Goal: Task Accomplishment & Management: Use online tool/utility

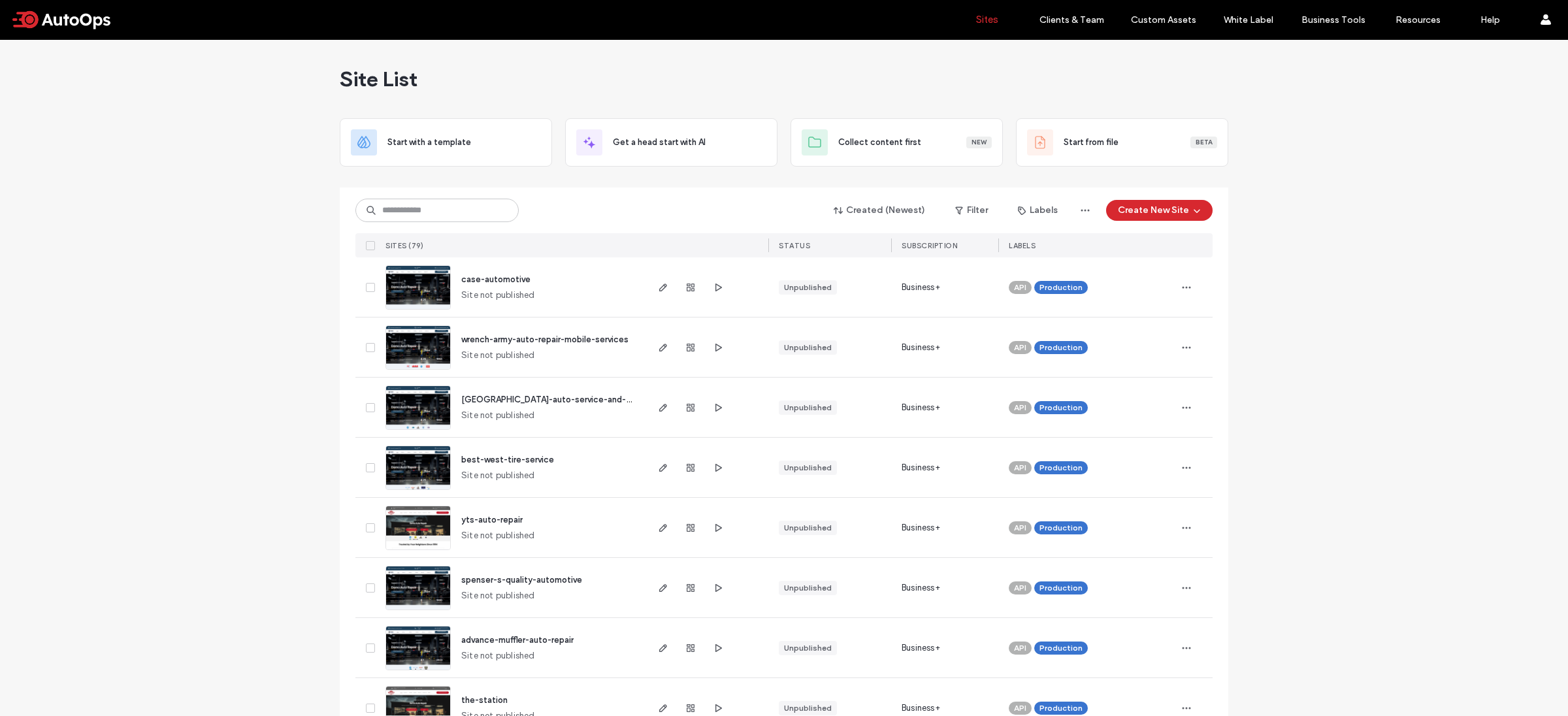
click at [655, 356] on div at bounding box center [690, 347] width 70 height 59
click at [658, 352] on icon "button" at bounding box center [663, 347] width 11 height 11
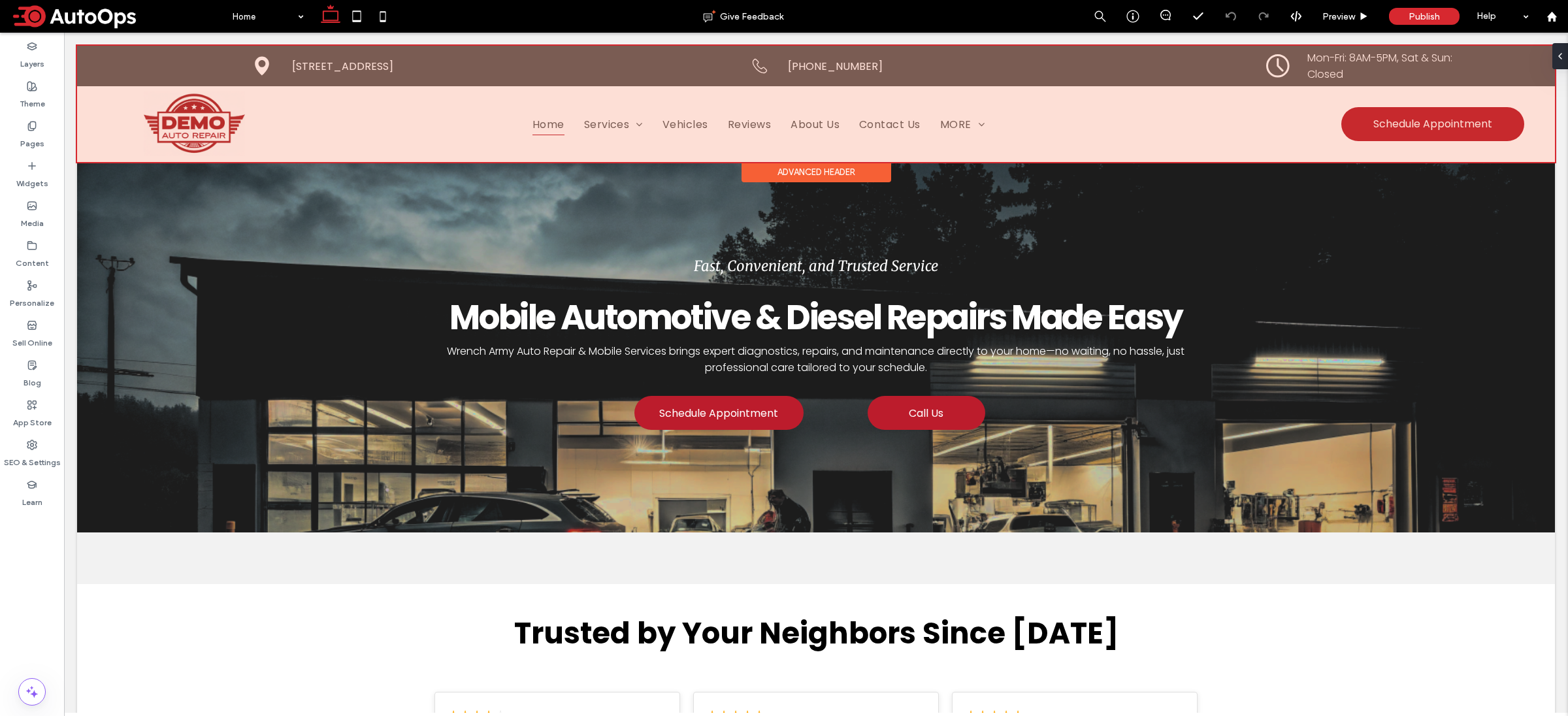
click at [362, 140] on div at bounding box center [815, 104] width 1477 height 117
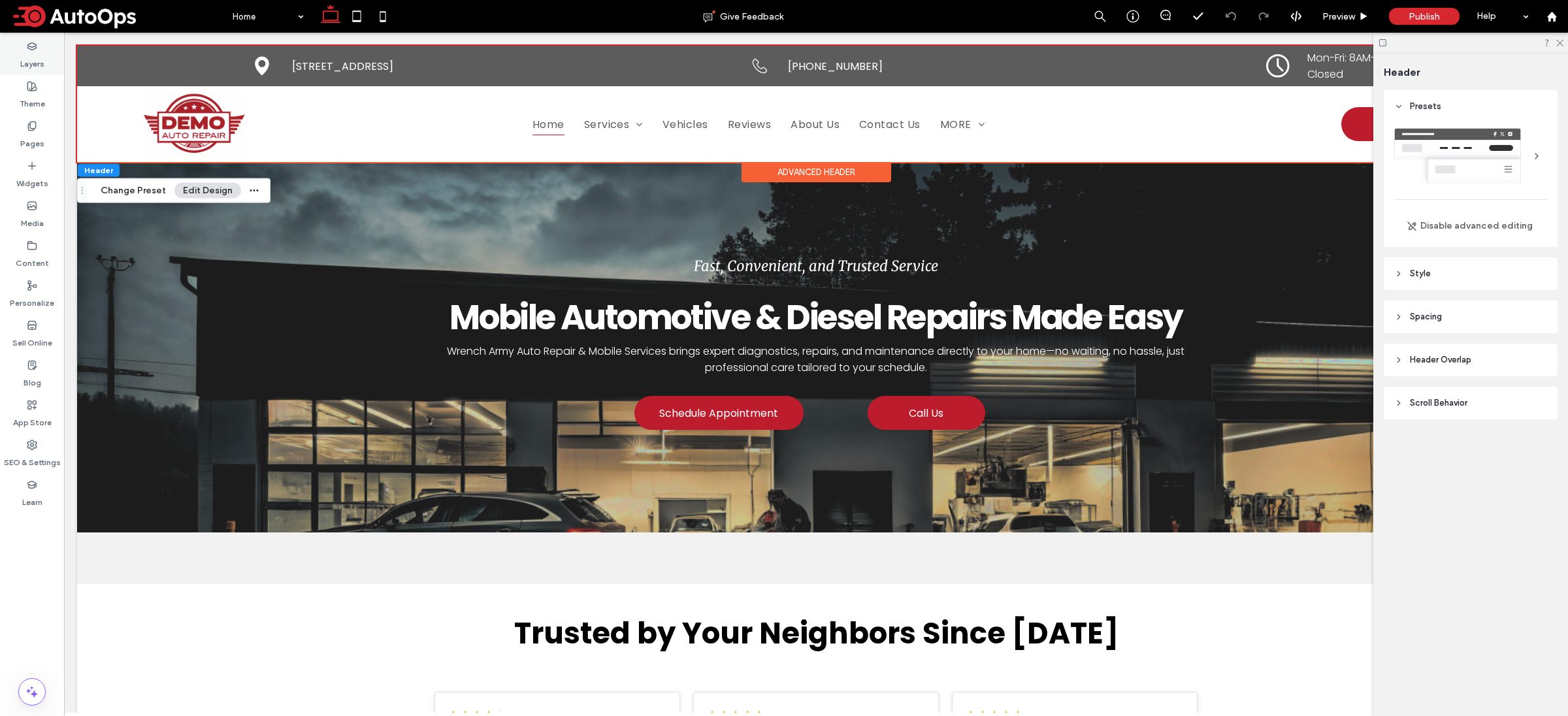
click at [48, 62] on div "Layers" at bounding box center [32, 55] width 64 height 40
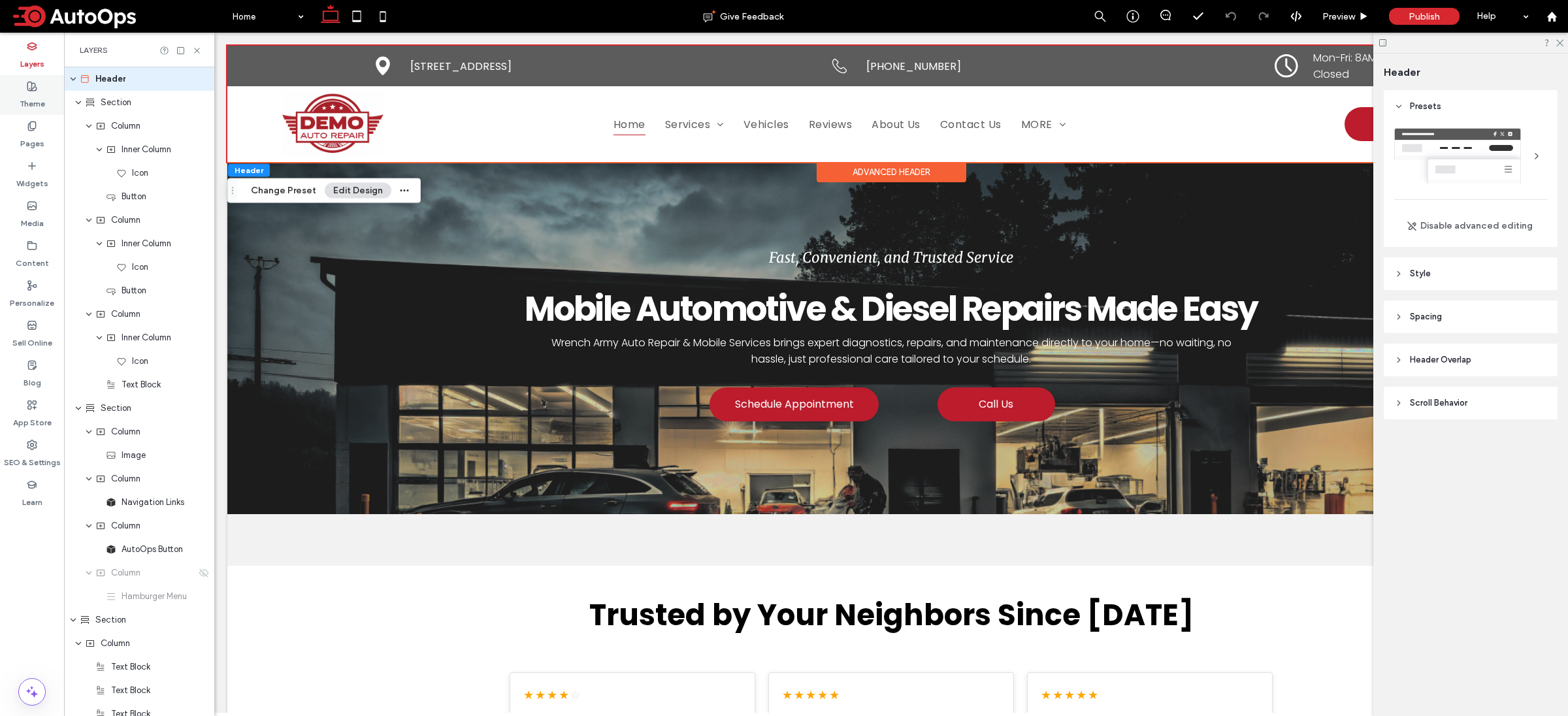
click at [34, 85] on icon at bounding box center [32, 86] width 11 height 11
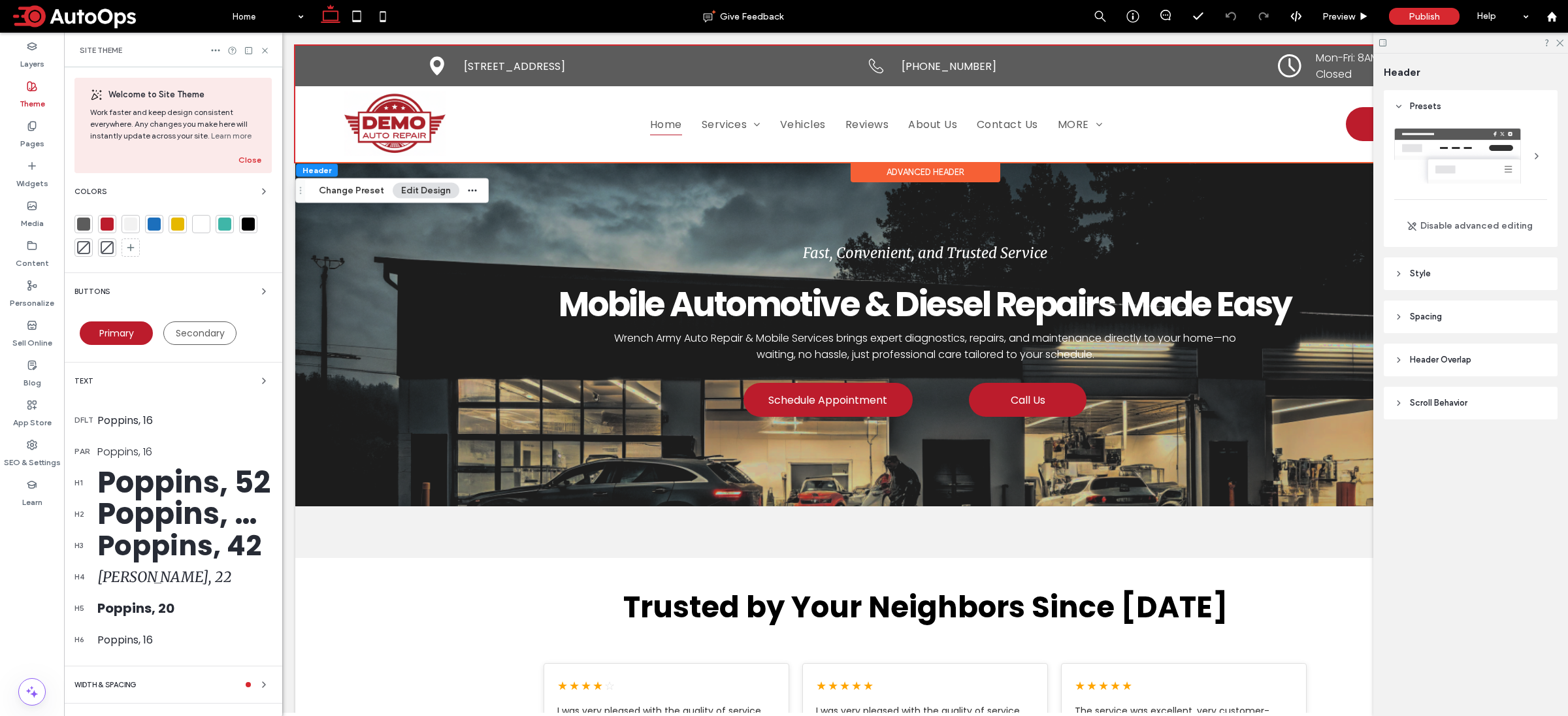
click at [199, 227] on div at bounding box center [201, 224] width 13 height 13
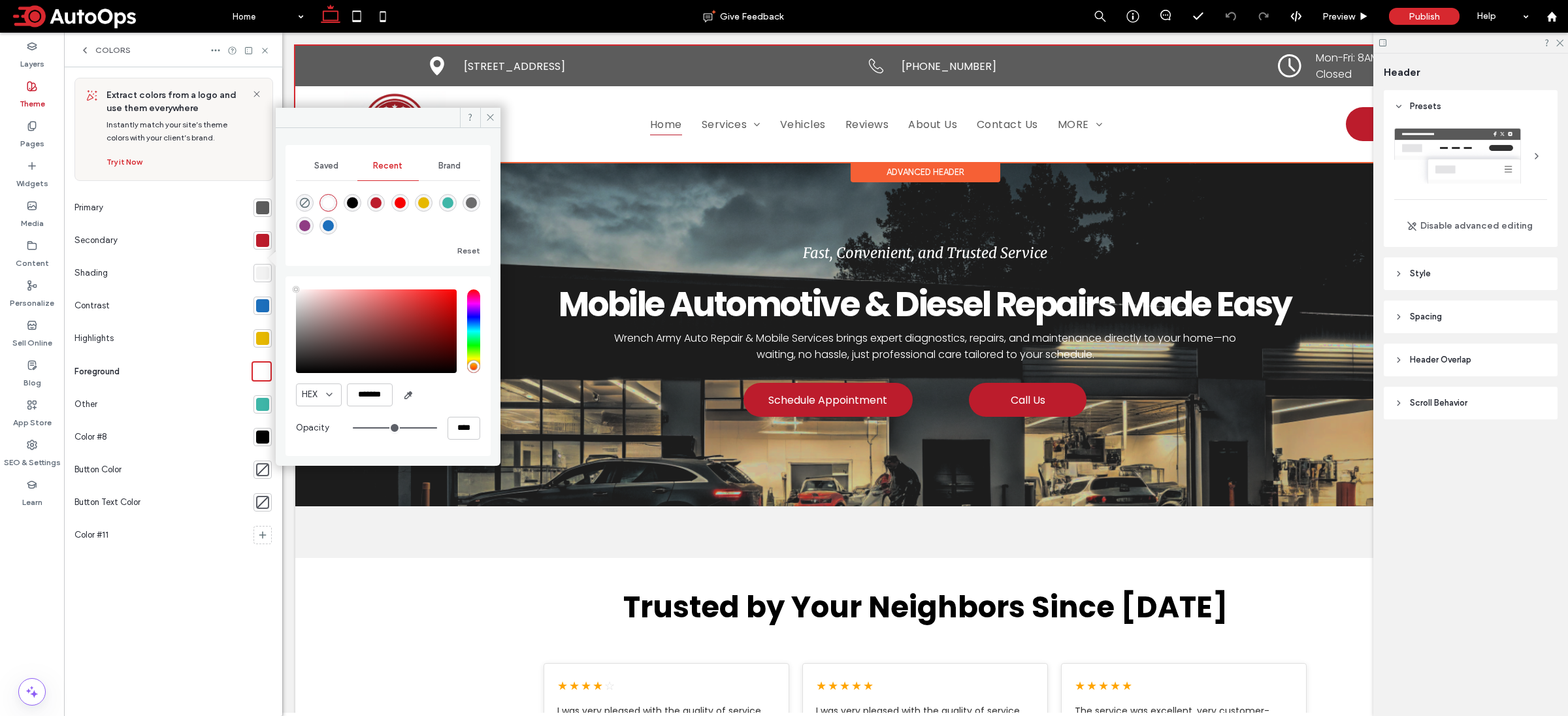
type input "*******"
click at [448, 371] on div "saturation and value" at bounding box center [376, 330] width 161 height 83
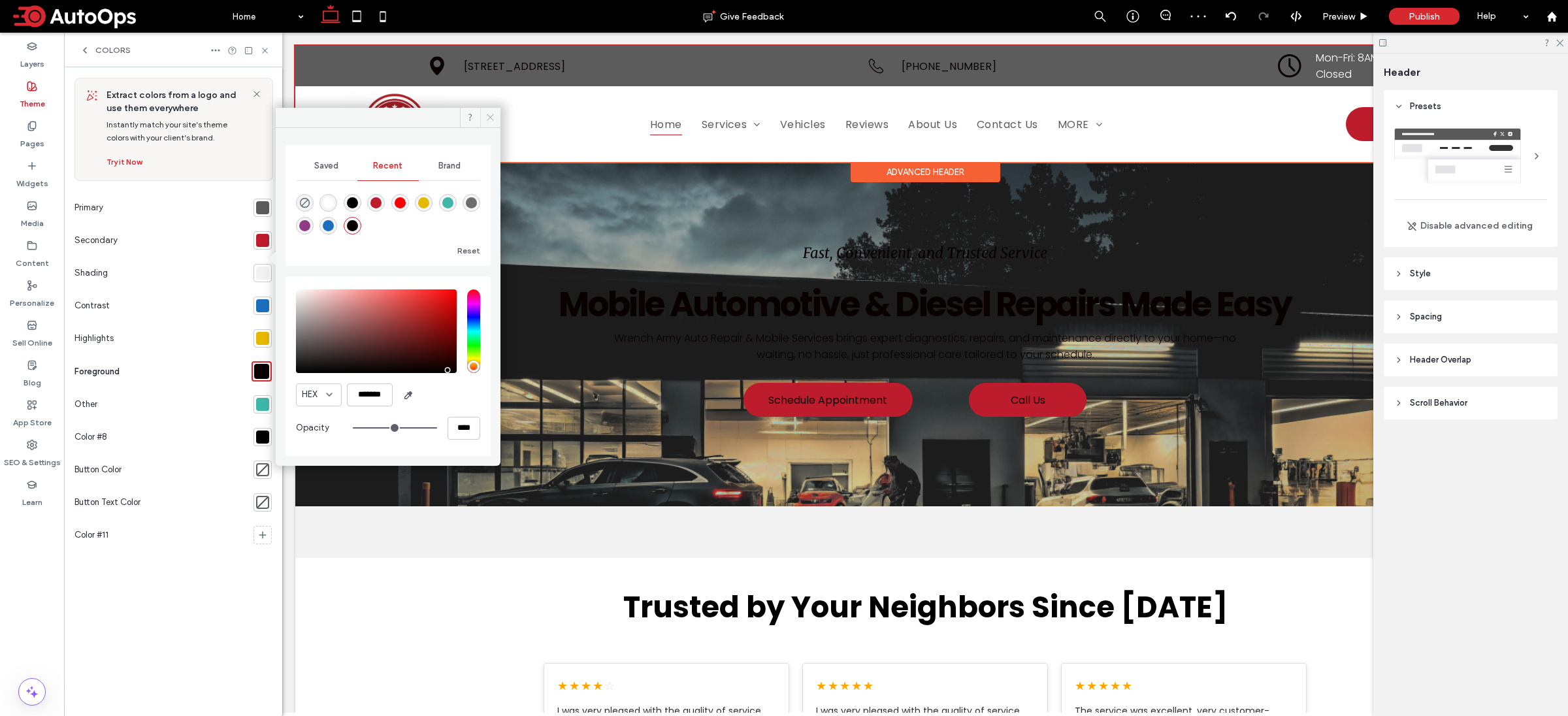
click at [490, 116] on icon at bounding box center [491, 117] width 10 height 10
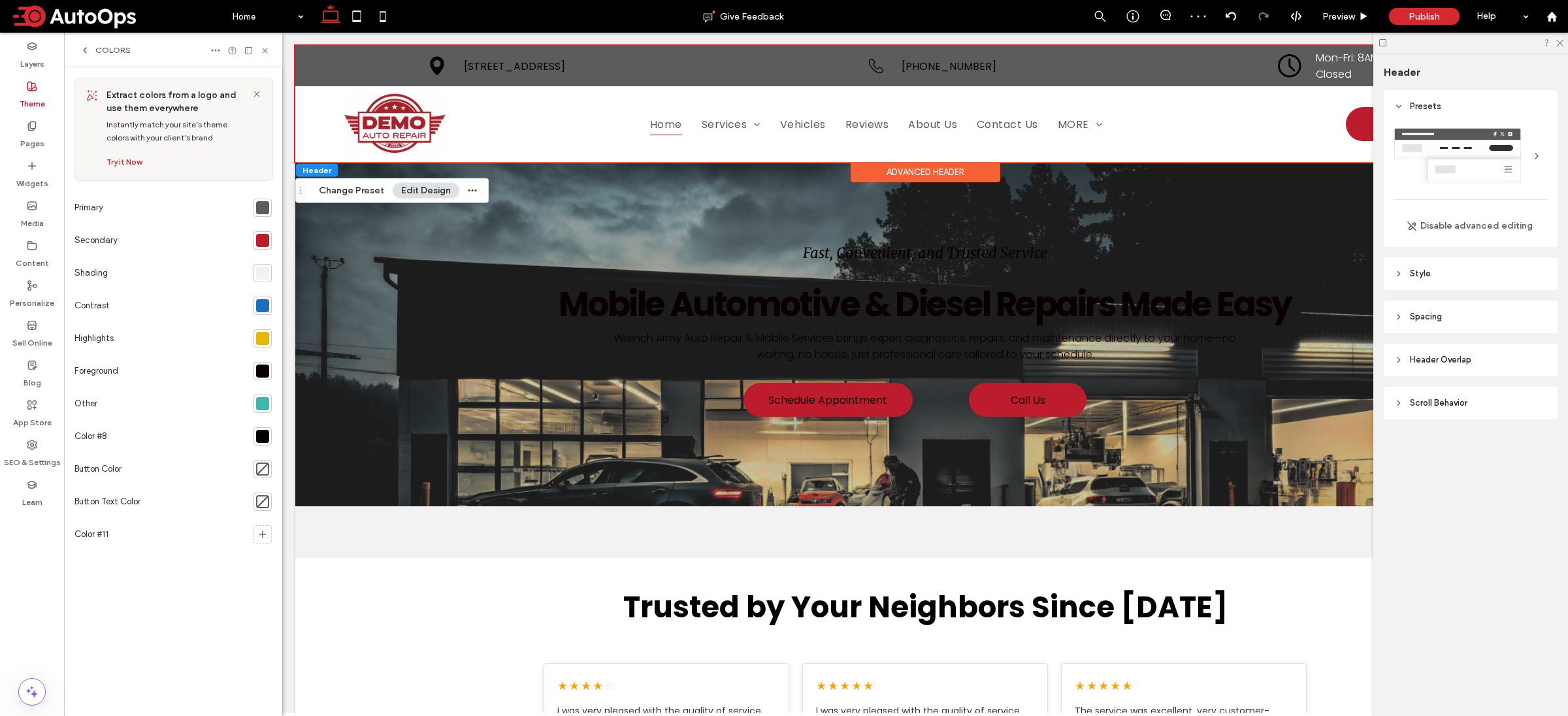
click at [32, 84] on icon at bounding box center [32, 86] width 11 height 11
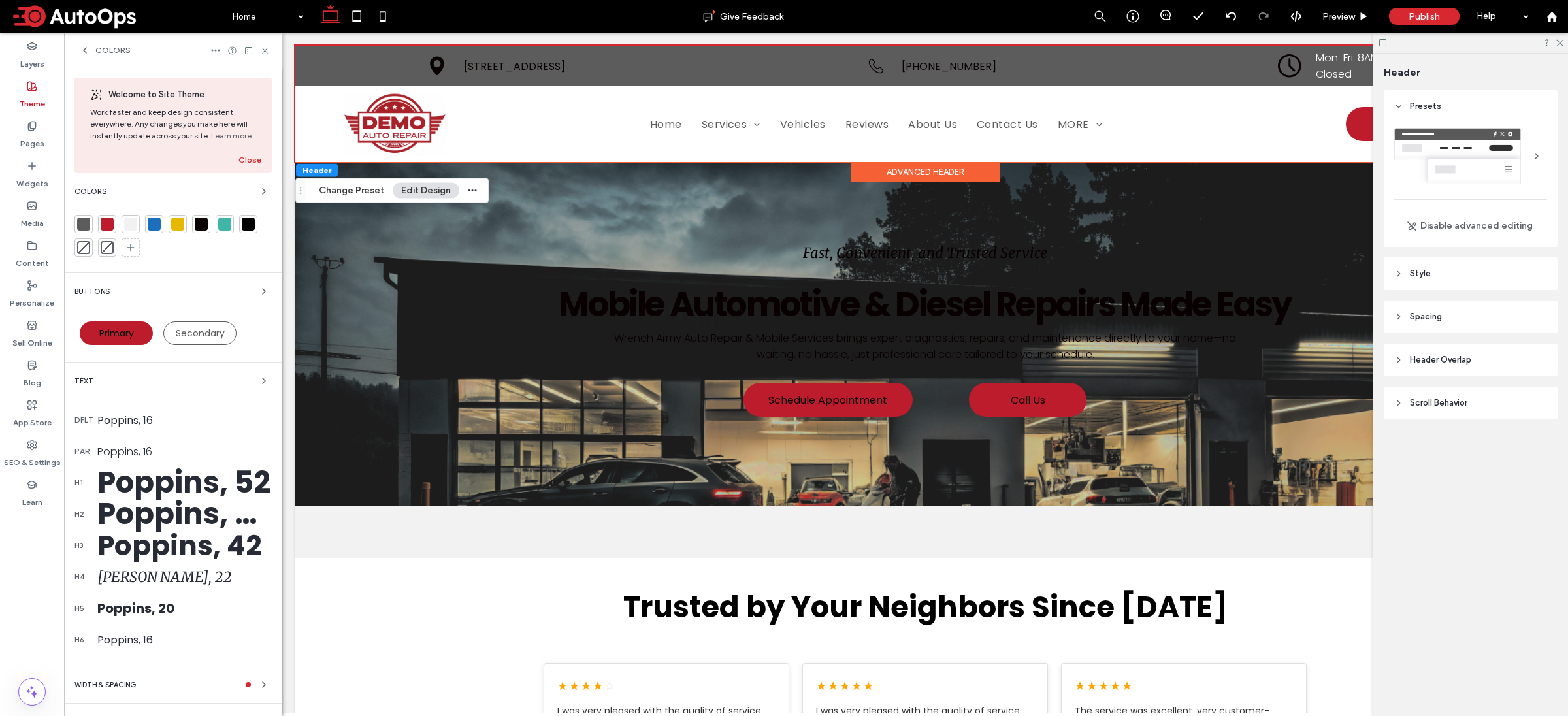
click at [32, 84] on icon at bounding box center [32, 86] width 11 height 11
click at [214, 50] on icon at bounding box center [215, 50] width 11 height 11
click at [259, 82] on span "Reset site" at bounding box center [257, 76] width 39 height 13
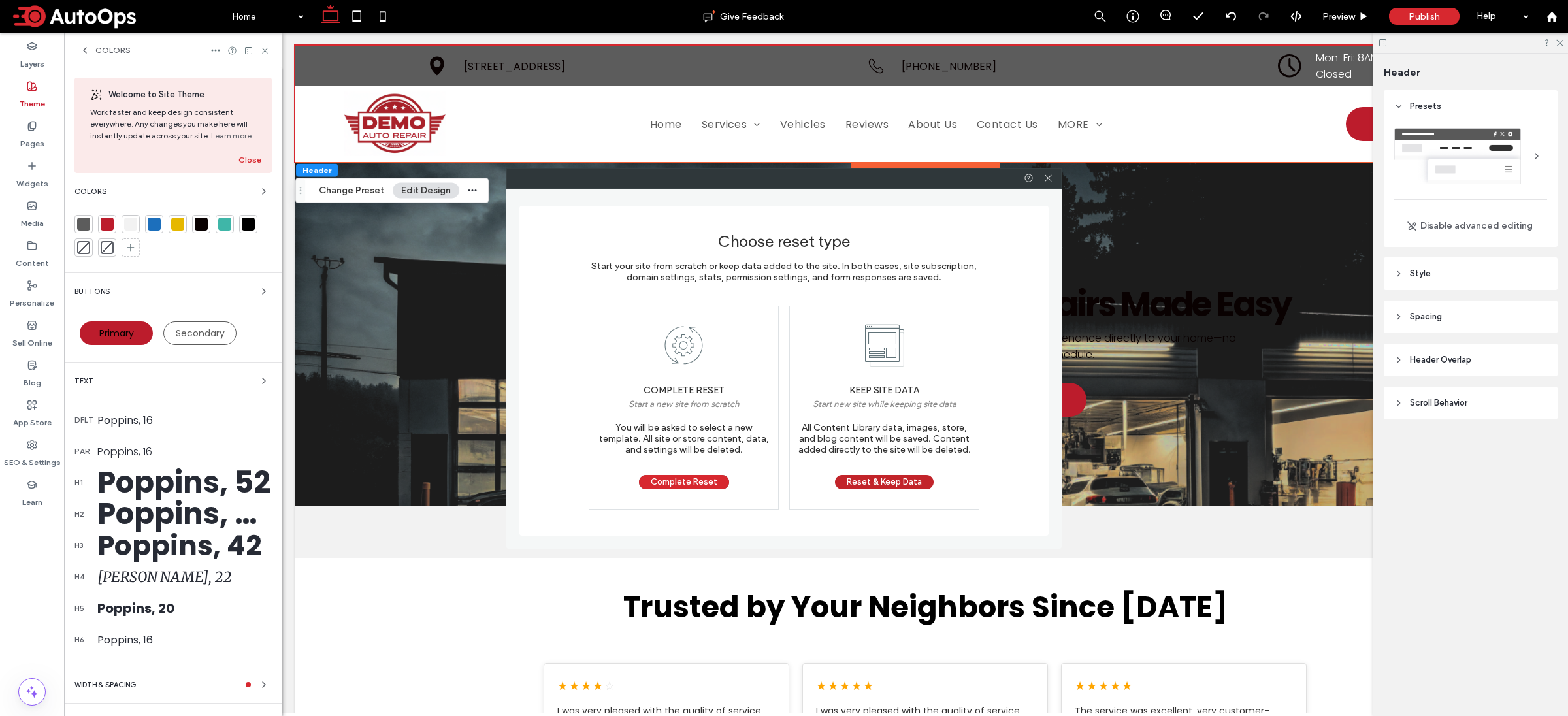
click at [884, 484] on button "Reset & Keep Data" at bounding box center [884, 483] width 99 height 15
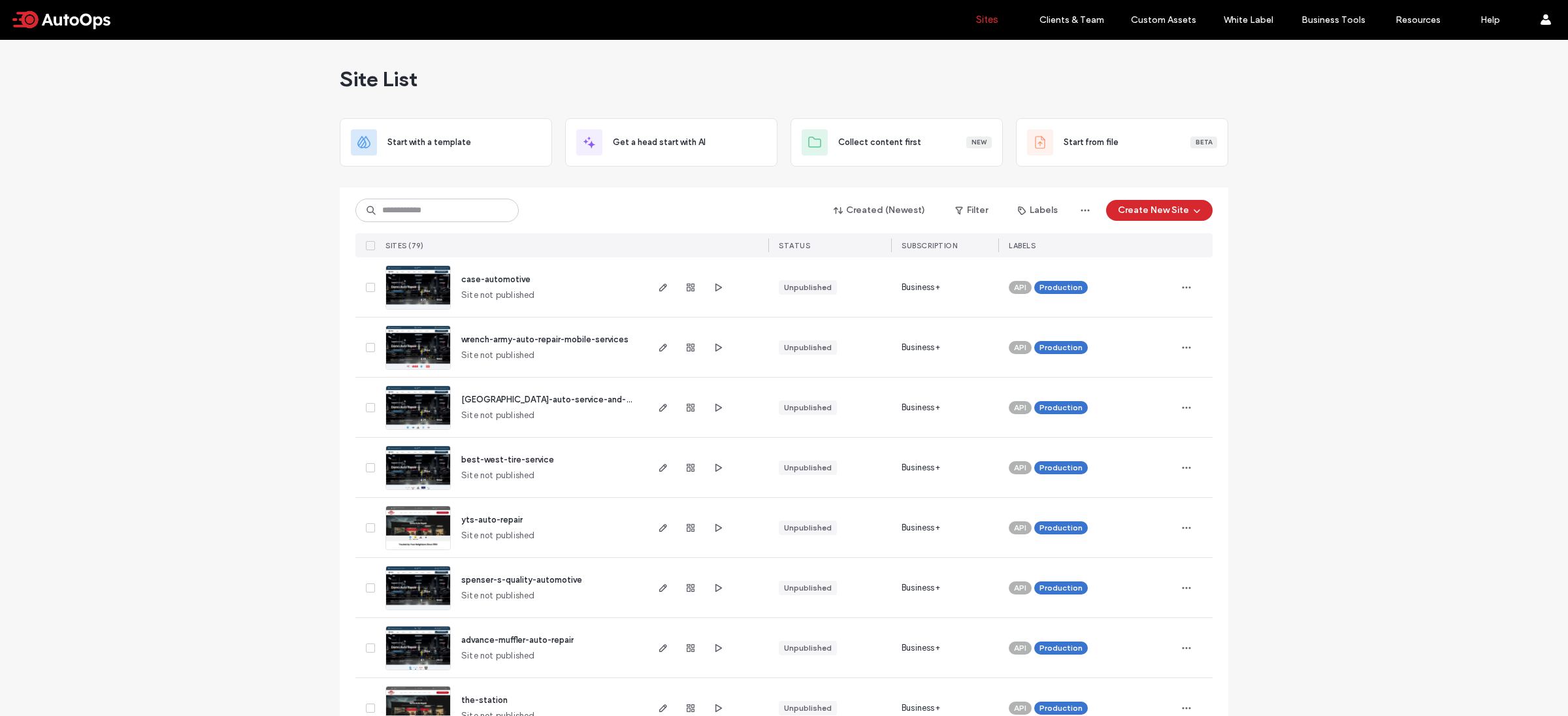
click at [658, 411] on icon "button" at bounding box center [663, 407] width 11 height 11
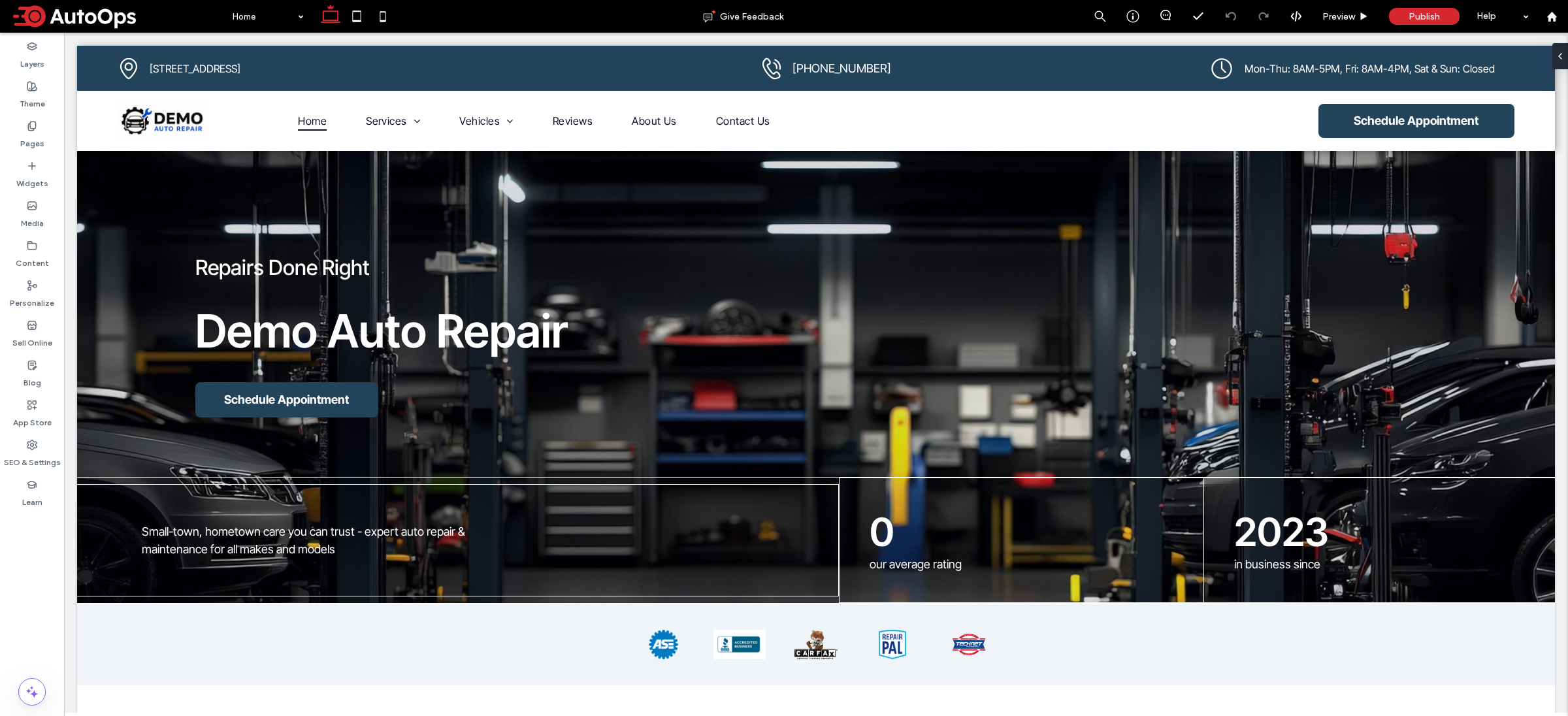
click at [69, 12] on span at bounding box center [117, 16] width 215 height 26
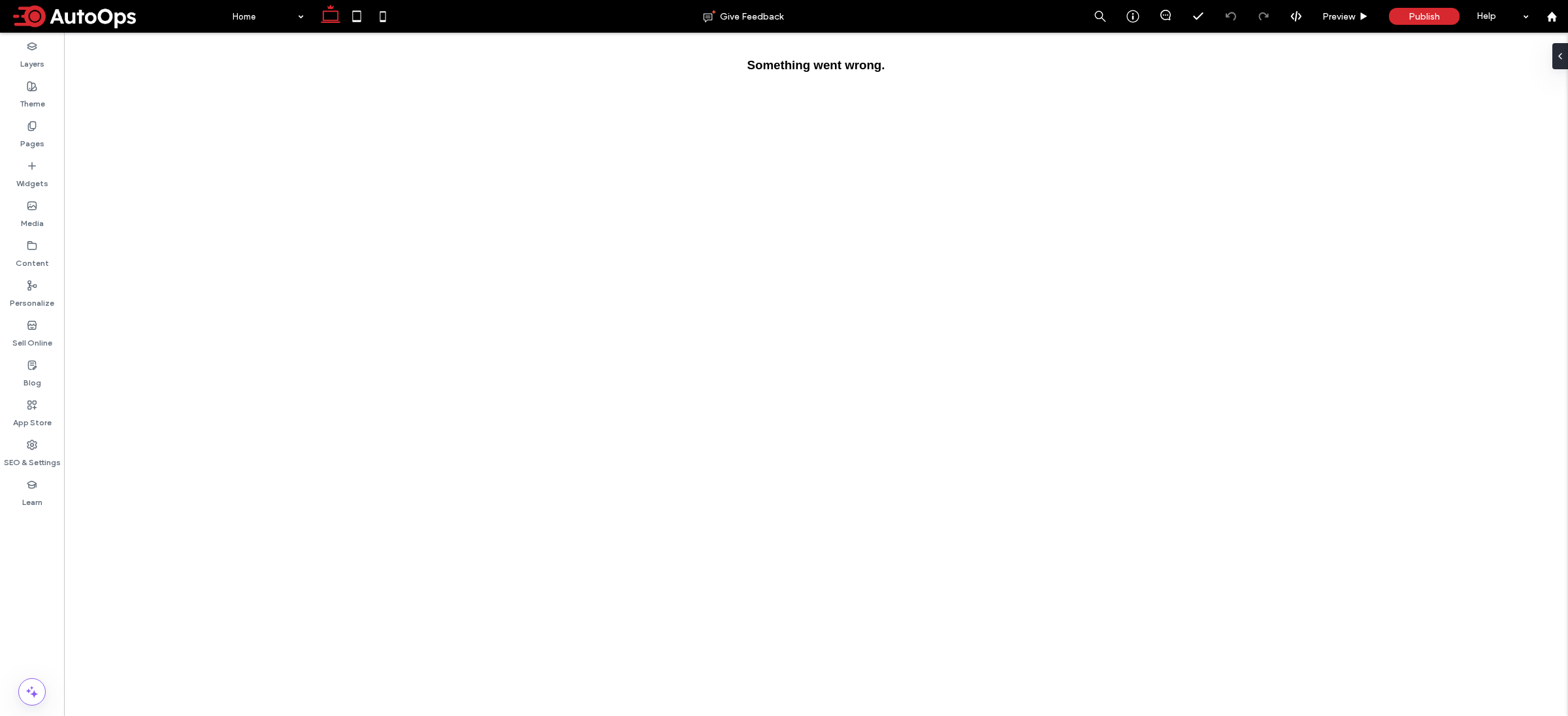
click at [104, 25] on div at bounding box center [784, 358] width 1568 height 716
click at [28, 15] on div at bounding box center [784, 358] width 1568 height 716
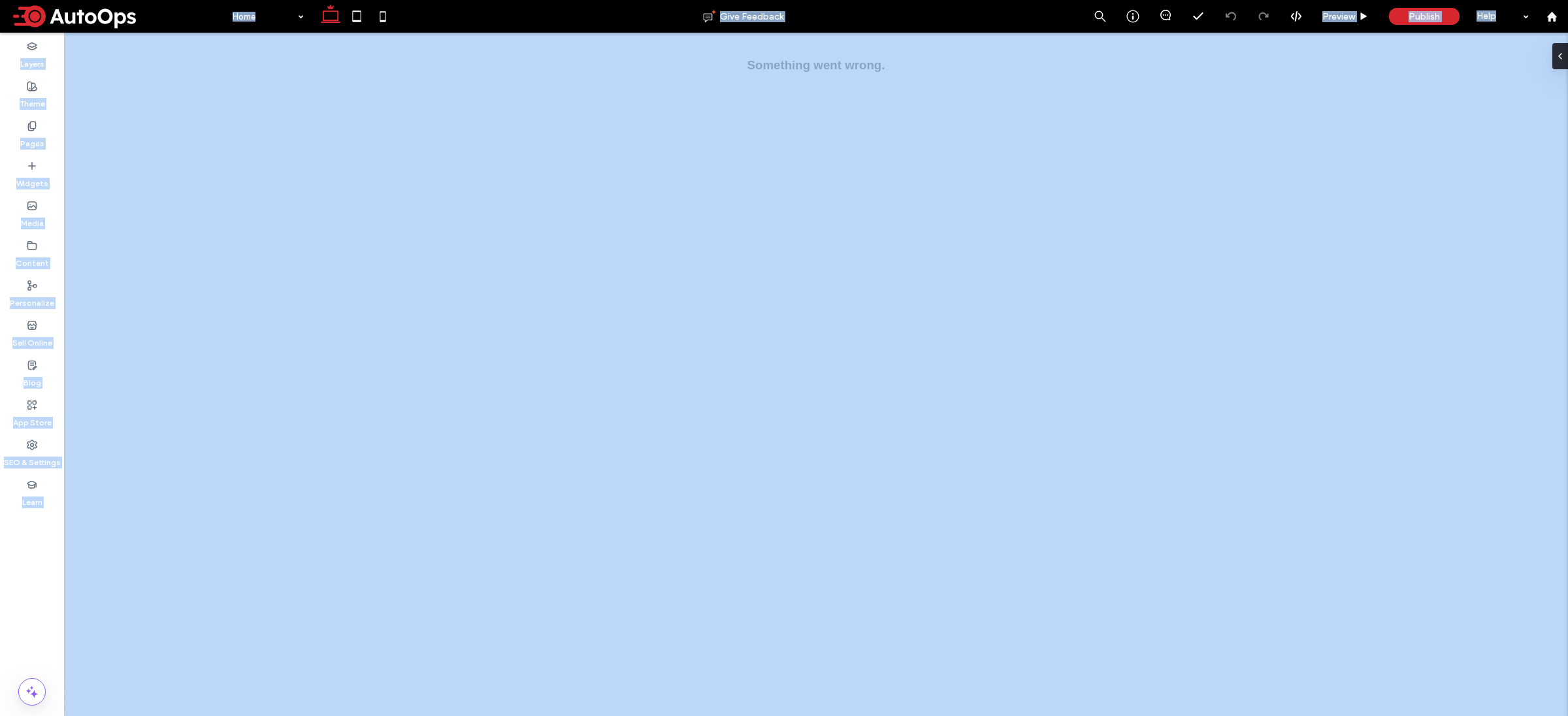
click at [28, 15] on div at bounding box center [784, 358] width 1568 height 716
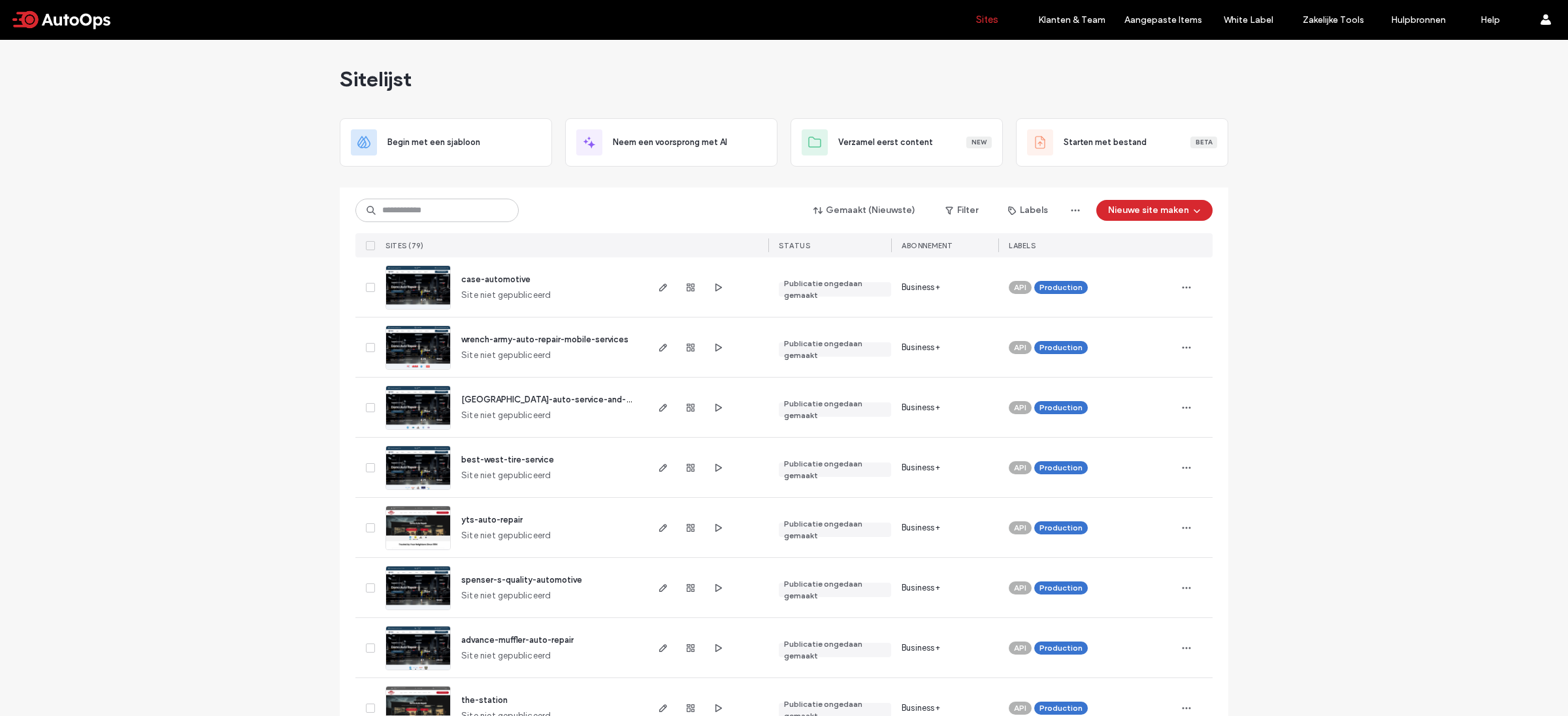
click at [441, 224] on div "Gemaakt (Nieuwste) Filter Labels Nieuwe site maken Sites (79) STATUS Abonnement…" at bounding box center [784, 223] width 857 height 70
click at [441, 214] on input at bounding box center [437, 210] width 164 height 23
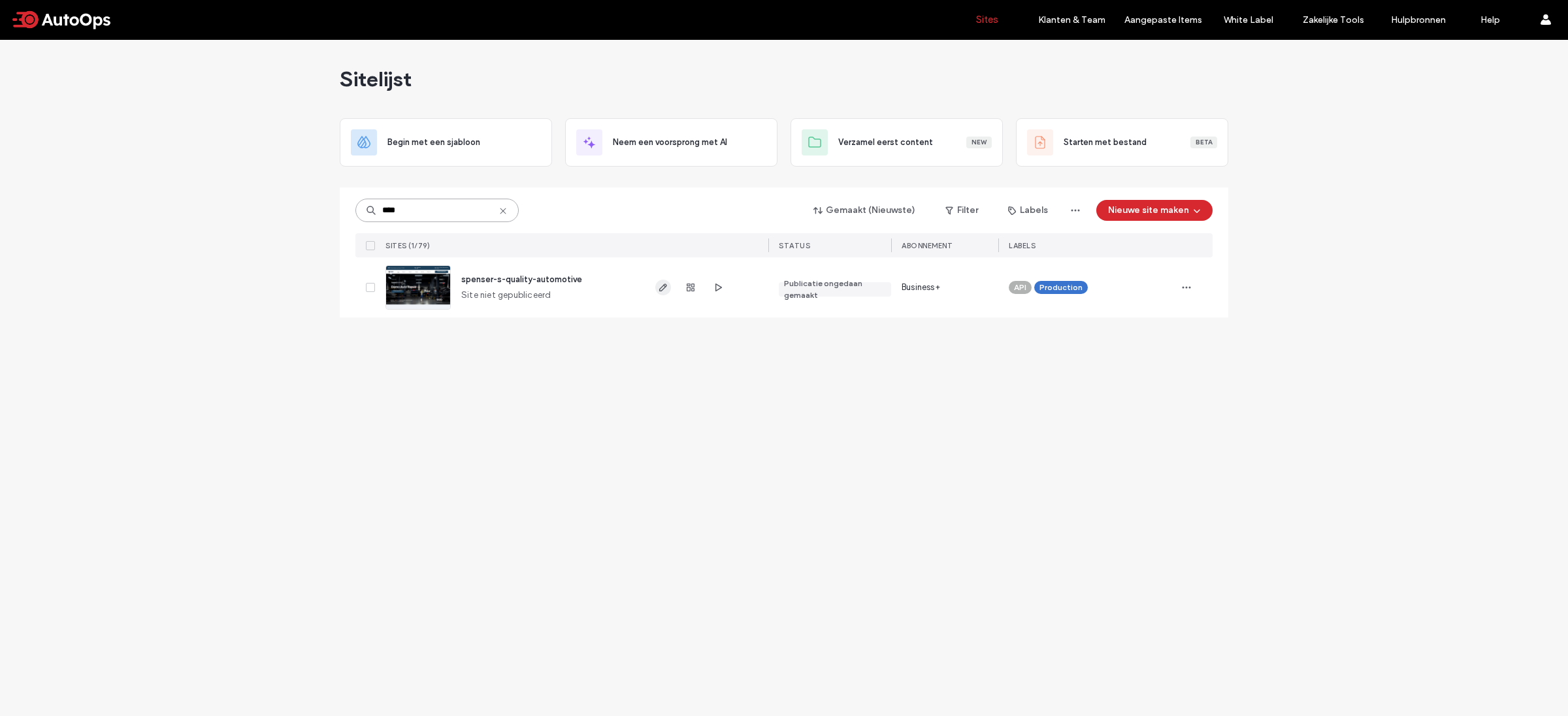
type input "****"
click at [668, 291] on icon "button" at bounding box center [663, 288] width 11 height 11
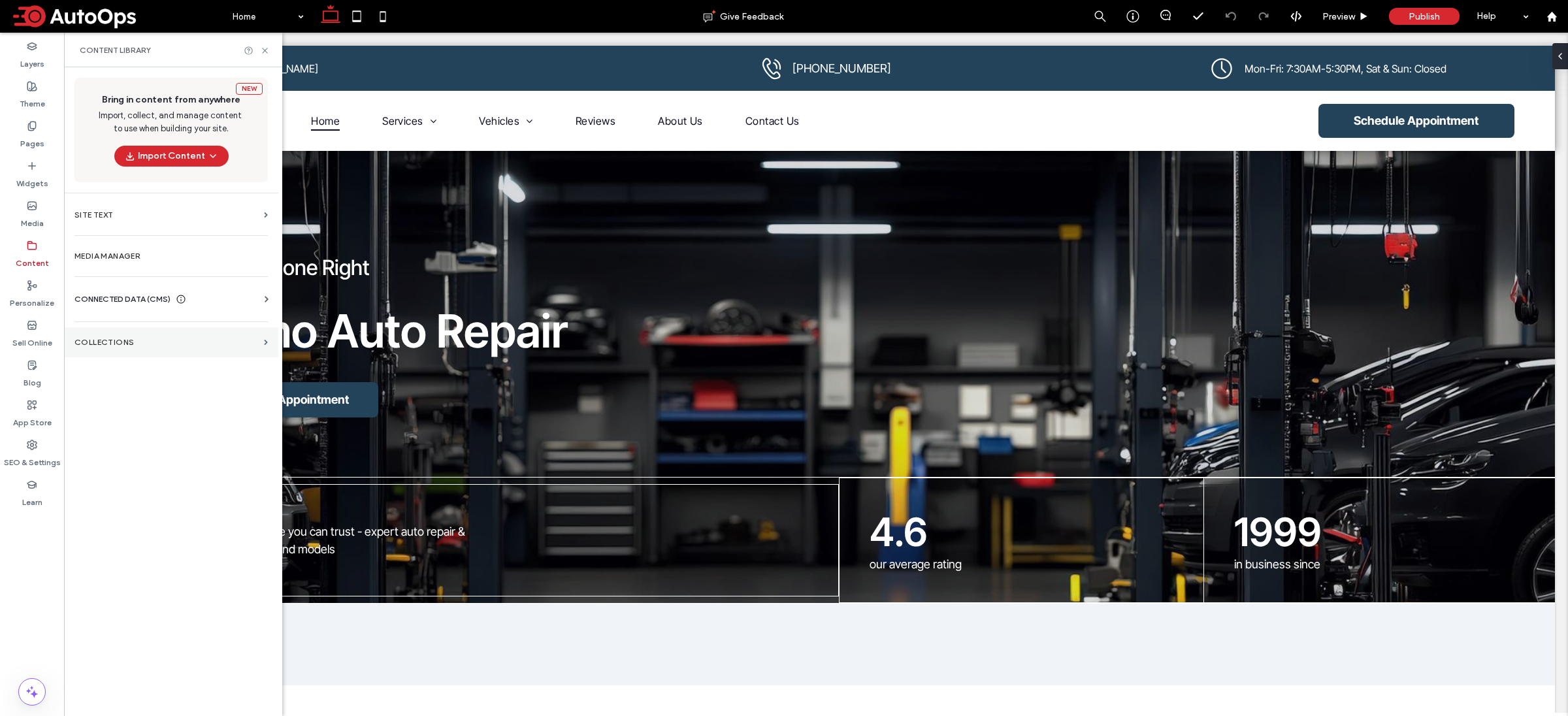
click at [108, 353] on section "Collections" at bounding box center [171, 342] width 215 height 30
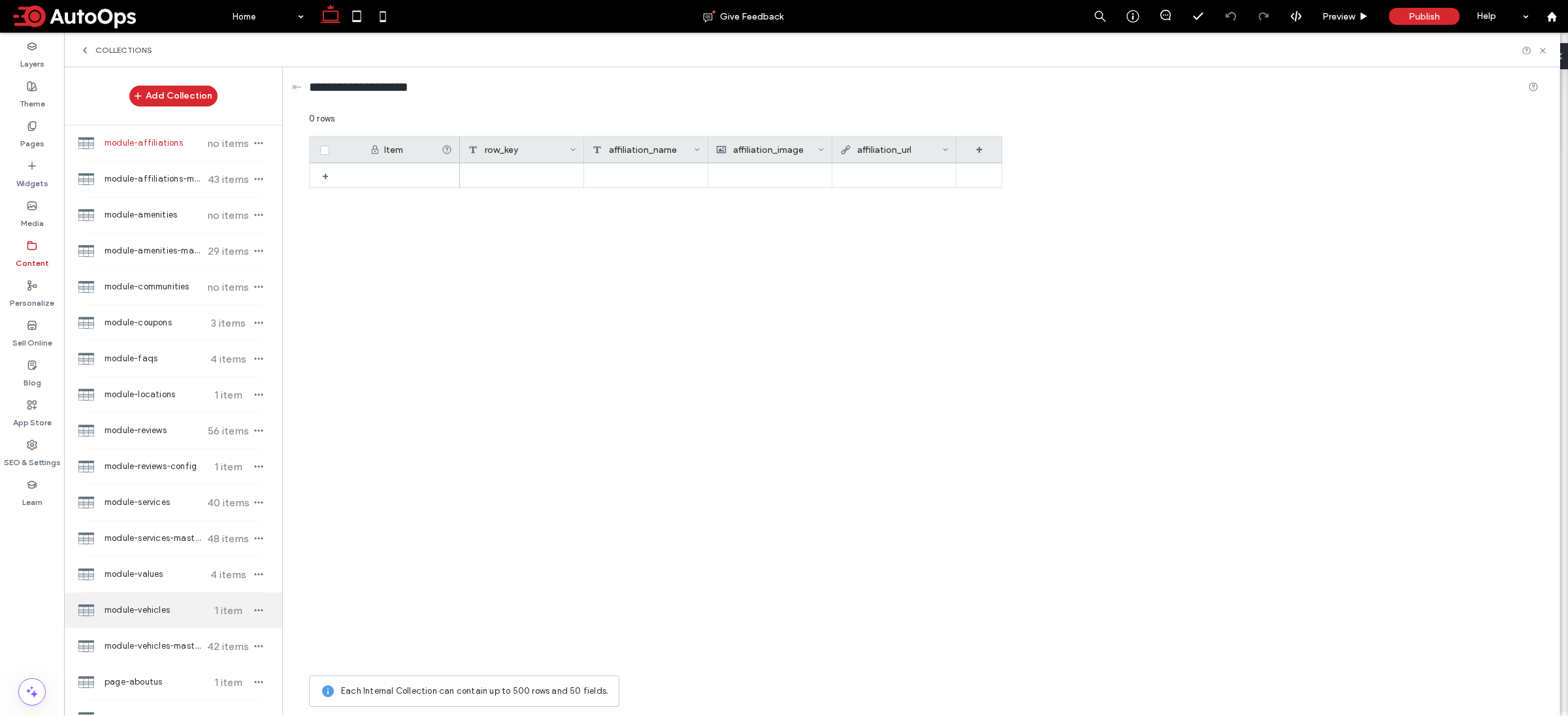
scroll to position [3, 0]
click at [184, 607] on span "module-vehicles" at bounding box center [153, 607] width 97 height 13
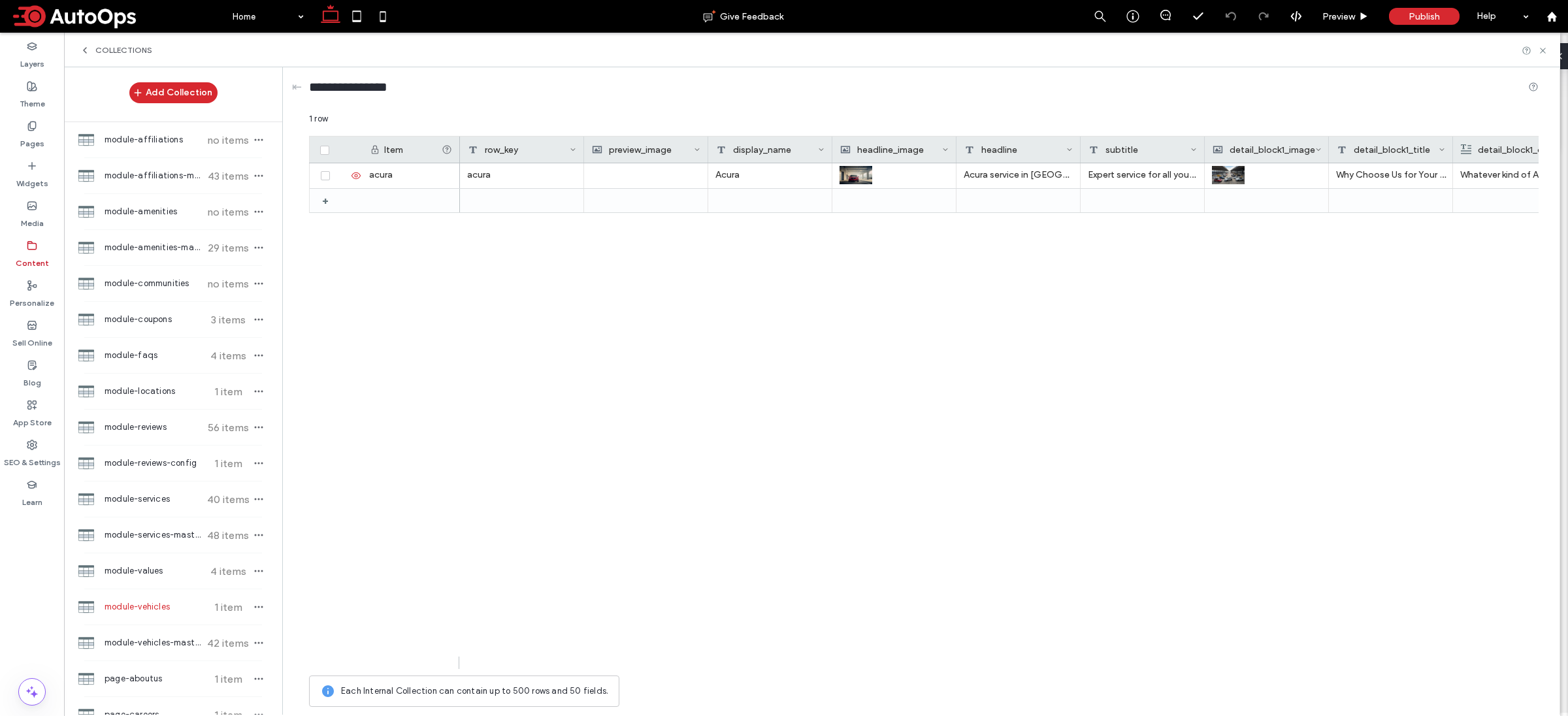
click at [806, 326] on div "acura Acura Acura service in [GEOGRAPHIC_DATA], [GEOGRAPHIC_DATA] Expert servic…" at bounding box center [999, 416] width 1078 height 506
click at [541, 381] on div "acura Acura Acura service in [GEOGRAPHIC_DATA], [GEOGRAPHIC_DATA] Expert servic…" at bounding box center [999, 416] width 1078 height 506
